Goal: Transaction & Acquisition: Purchase product/service

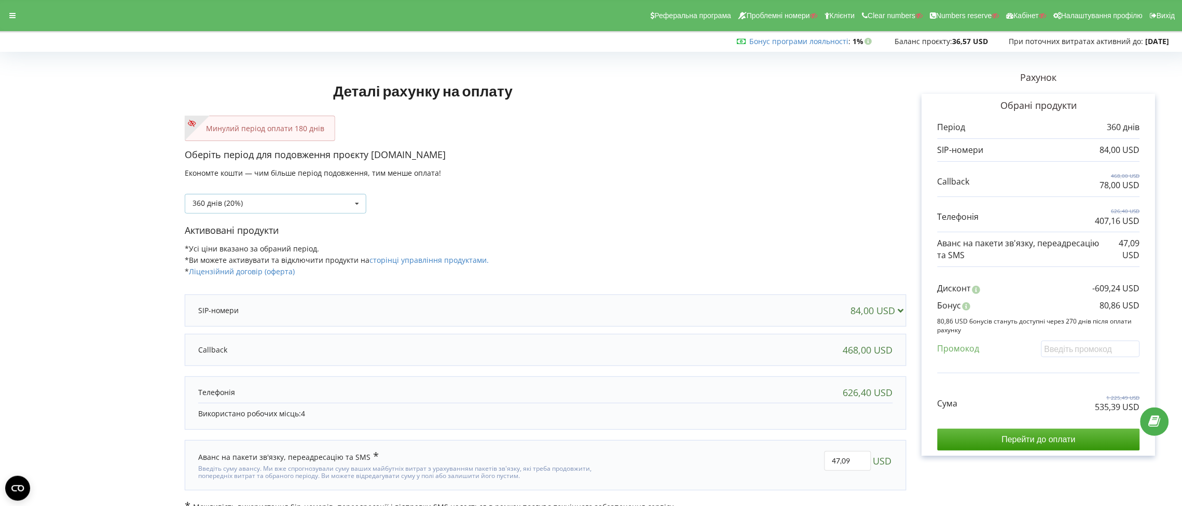
click at [355, 204] on icon at bounding box center [357, 204] width 16 height 19
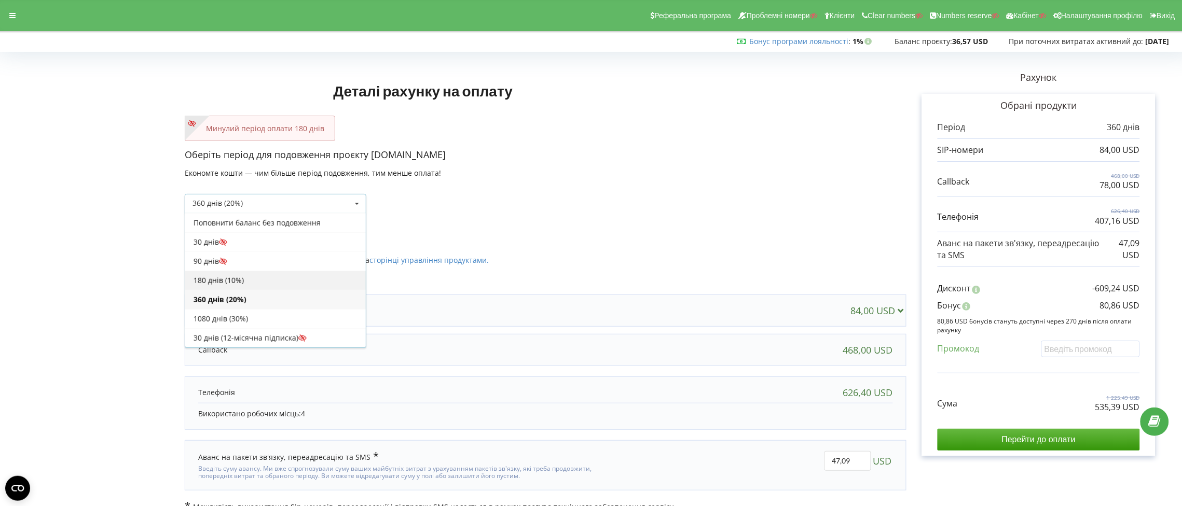
click at [294, 282] on div "180 днів (10%)" at bounding box center [275, 280] width 181 height 19
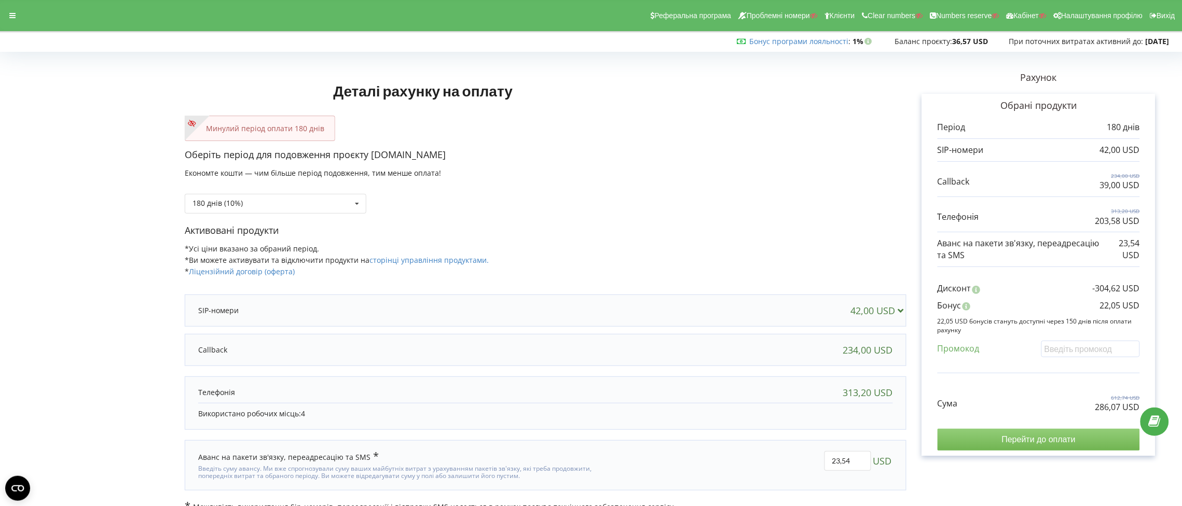
click at [1078, 442] on input "Перейти до оплати" at bounding box center [1039, 440] width 202 height 22
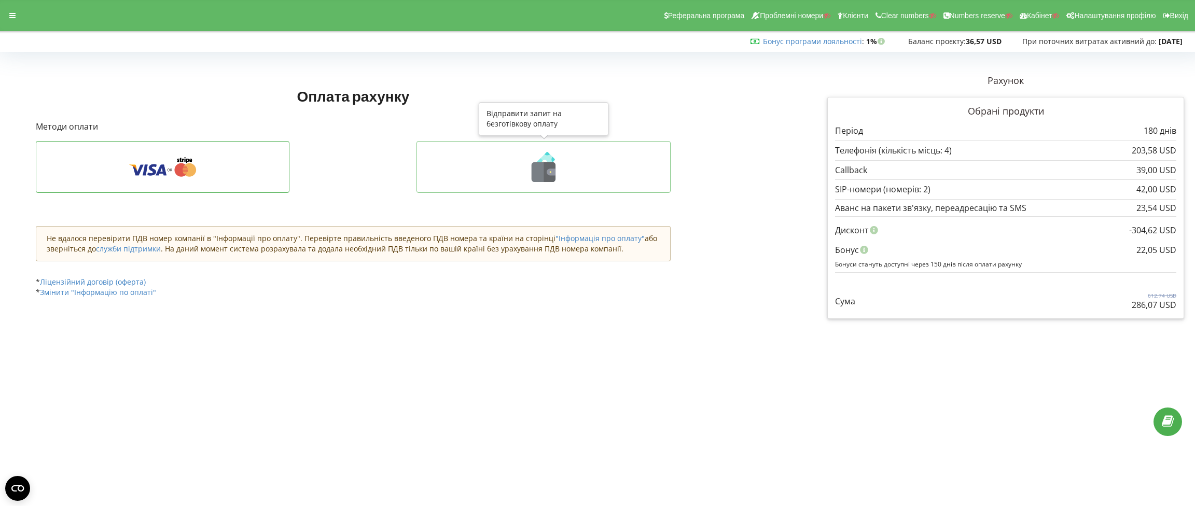
drag, startPoint x: 544, startPoint y: 168, endPoint x: 545, endPoint y: 173, distance: 5.8
click at [544, 168] on icon at bounding box center [550, 172] width 12 height 20
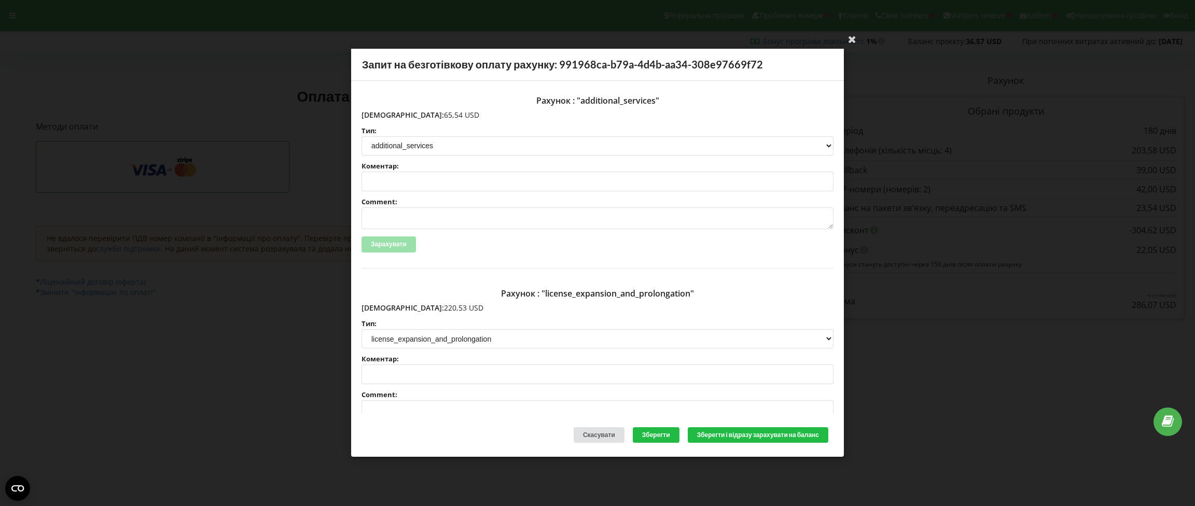
drag, startPoint x: 427, startPoint y: 116, endPoint x: 384, endPoint y: 117, distance: 43.1
click at [384, 117] on p "Сума: 65,54 USD" at bounding box center [598, 115] width 472 height 10
copy p "65,54 USD"
drag, startPoint x: 440, startPoint y: 306, endPoint x: 384, endPoint y: 310, distance: 55.6
click at [384, 310] on p "Сума: 220,53 USD" at bounding box center [598, 308] width 472 height 10
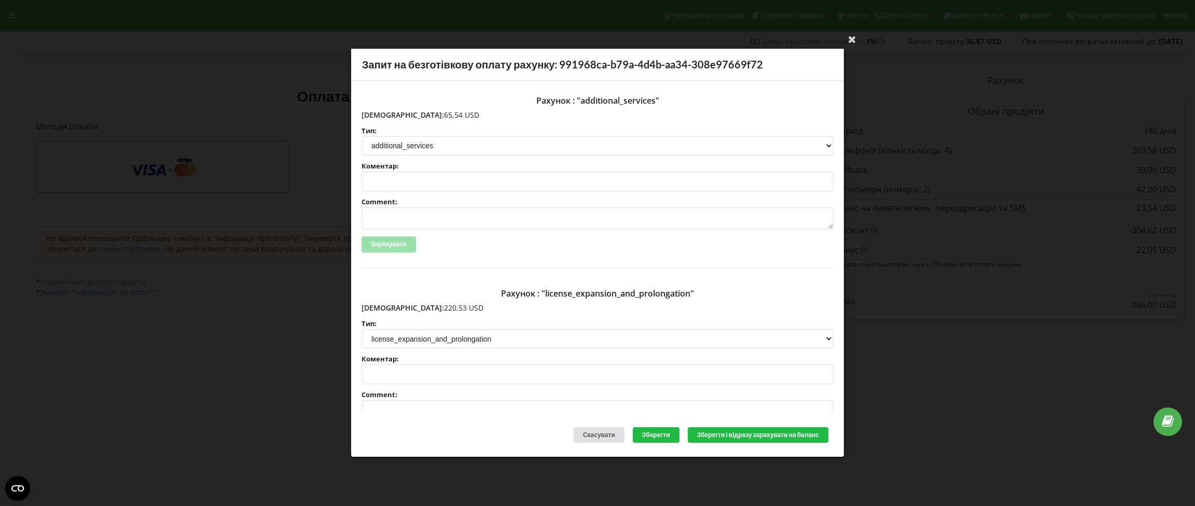
copy p "220,53 USD"
